Goal: Navigation & Orientation: Understand site structure

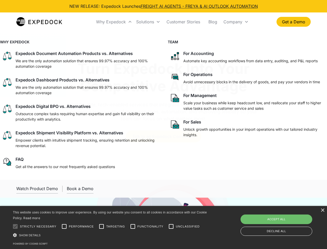
click at [114, 22] on div "Why Expedock" at bounding box center [111, 21] width 30 height 5
click at [148, 22] on div "Solutions" at bounding box center [145, 21] width 18 height 5
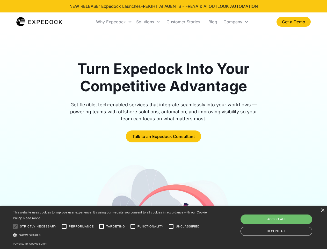
click at [236, 22] on div "Company" at bounding box center [233, 21] width 19 height 5
click at [15, 226] on div at bounding box center [15, 226] width 10 height 10
click at [64, 226] on input "Performance" at bounding box center [64, 226] width 10 height 10
checkbox input "true"
click at [102, 226] on input "Targeting" at bounding box center [101, 226] width 10 height 10
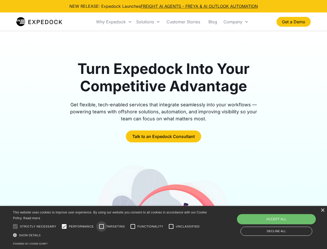
checkbox input "true"
click at [133, 226] on input "Functionality" at bounding box center [133, 226] width 10 height 10
checkbox input "true"
click at [171, 226] on input "Unclassified" at bounding box center [171, 226] width 10 height 10
checkbox input "true"
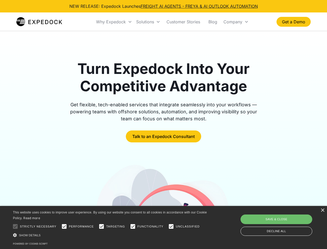
click at [111, 235] on div "Show details Hide details" at bounding box center [111, 234] width 196 height 5
